Goal: Information Seeking & Learning: Learn about a topic

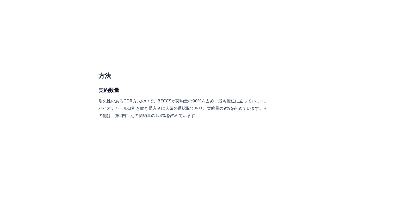
scroll to position [2298, 0]
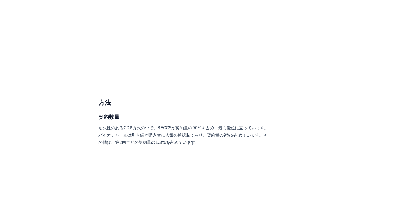
scroll to position [2214, 0]
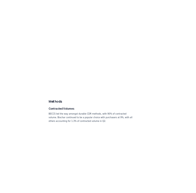
scroll to position [2471, 0]
